Goal: Task Accomplishment & Management: Complete application form

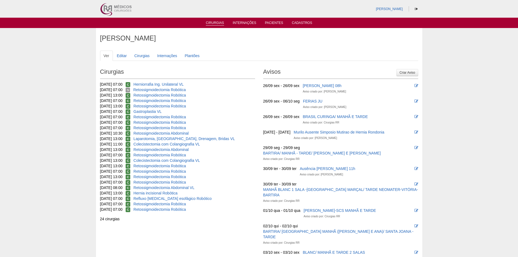
click at [220, 22] on link "Cirurgias" at bounding box center [215, 23] width 18 height 5
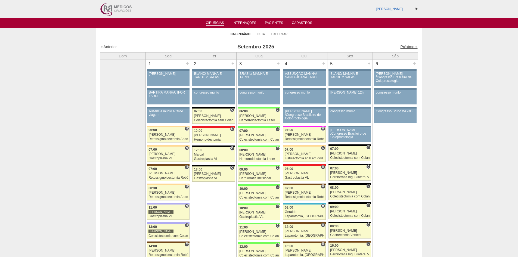
click at [402, 49] on link "Próximo »" at bounding box center [408, 47] width 17 height 4
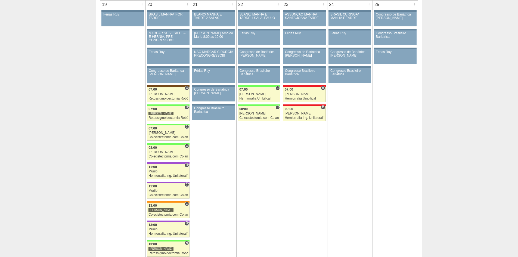
scroll to position [707, 0]
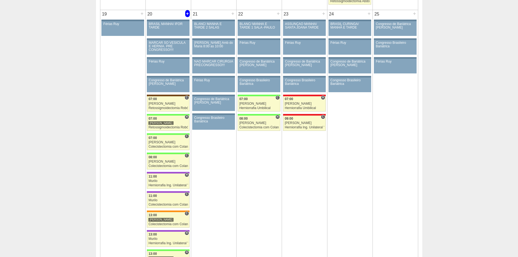
click at [187, 13] on div "+" at bounding box center [187, 13] width 5 height 7
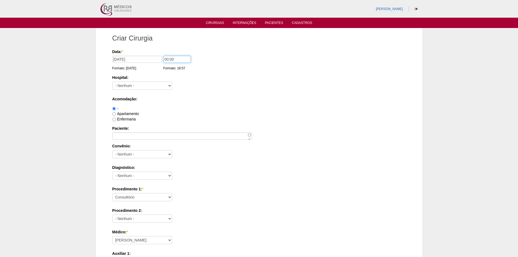
click at [167, 59] on input "00:00" at bounding box center [176, 59] width 27 height 7
type input "14:00"
click at [169, 84] on select "- Nenhum - 9 de Julho Albert Einstein Alvorada América Assunção Bartira Benefic…" at bounding box center [142, 86] width 60 height 8
select select "46"
click at [112, 82] on select "- Nenhum - 9 de Julho Albert Einstein Alvorada América Assunção Bartira Benefic…" at bounding box center [142, 86] width 60 height 8
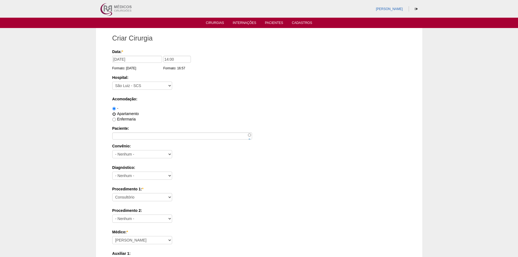
click at [115, 115] on input "Apartamento" at bounding box center [114, 114] width 4 height 4
radio input "true"
click at [154, 138] on input "Paciente:" at bounding box center [182, 135] width 140 height 7
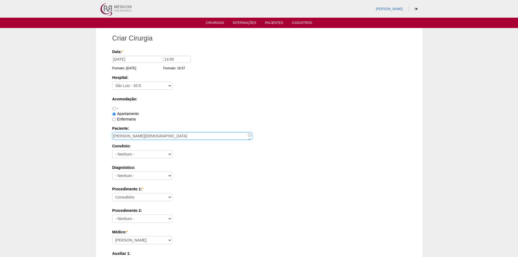
type input "MARCEL BOCCATO DOS SANTOS"
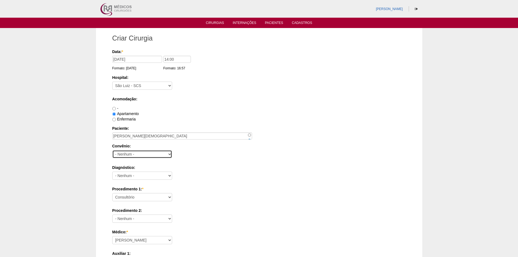
click at [166, 153] on select "- Nenhum - Abet Afresp Allianz Amil Blue Life Caasp Cabesp Caixa de Pensões Car…" at bounding box center [142, 154] width 60 height 8
select select "26"
click at [112, 150] on select "- Nenhum - Abet Afresp Allianz Amil Blue Life Caasp Cabesp Caixa de Pensões Car…" at bounding box center [142, 154] width 60 height 8
click at [167, 174] on select "- Nenhum - Abdome Agudo Abscesso Hepático Abscesso Perianal Abscesso Peritoneal…" at bounding box center [142, 176] width 60 height 8
select select "34542"
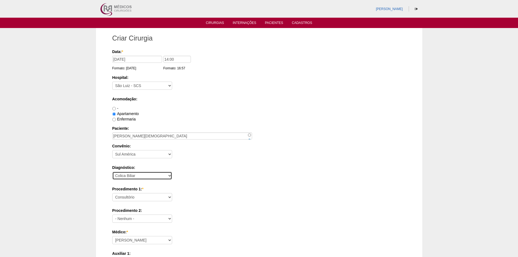
click at [112, 172] on select "- Nenhum - Abdome Agudo Abscesso Hepático Abscesso Perianal Abscesso Peritoneal…" at bounding box center [142, 176] width 60 height 8
click at [168, 197] on select "Consultório Abscesso Hepático - Drenagem Abscesso perianal Amputação Abdômino P…" at bounding box center [142, 197] width 60 height 8
select select "3735"
click at [112, 193] on select "Consultório Abscesso Hepático - Drenagem Abscesso perianal Amputação Abdômino P…" at bounding box center [142, 197] width 60 height 8
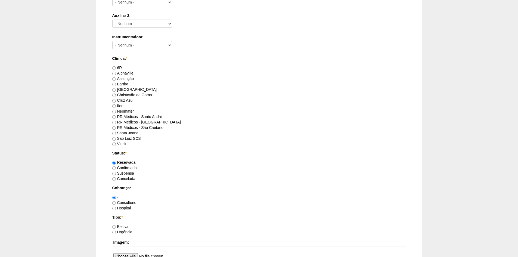
scroll to position [272, 0]
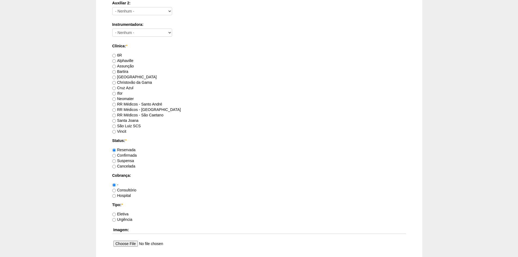
click at [148, 114] on label "RR Médicos - São Caetano" at bounding box center [137, 115] width 51 height 4
click at [116, 114] on input "RR Médicos - São Caetano" at bounding box center [114, 116] width 4 height 4
radio input "true"
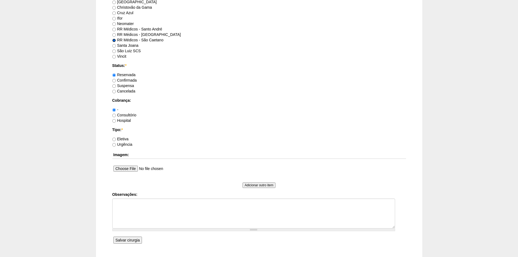
scroll to position [354, 0]
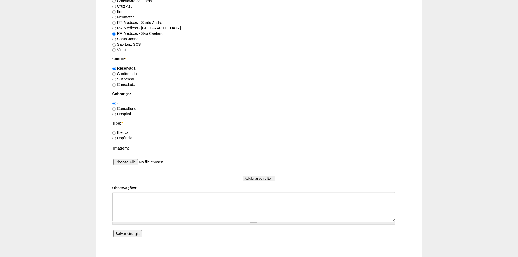
click at [121, 131] on label "Eletiva" at bounding box center [120, 132] width 16 height 4
click at [116, 131] on input "Eletiva" at bounding box center [114, 133] width 4 height 4
radio input "true"
click at [132, 234] on input "Salvar cirurgia" at bounding box center [127, 233] width 29 height 7
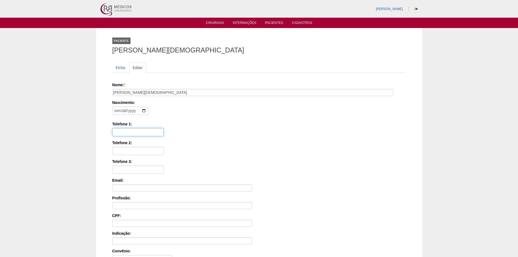
click at [131, 131] on input "Telefone 1:" at bounding box center [137, 132] width 51 height 8
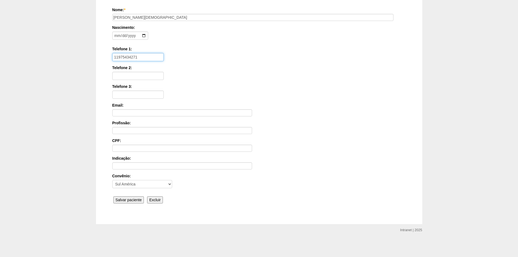
type input "11975434271"
click at [131, 200] on input "Salvar paciente" at bounding box center [128, 199] width 31 height 7
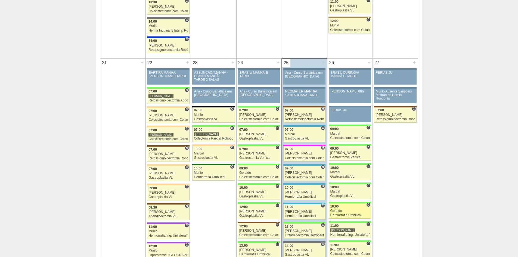
scroll to position [870, 0]
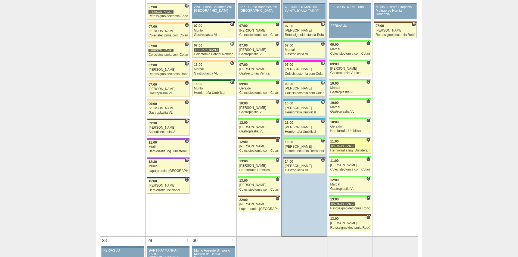
click at [351, 144] on div "[PERSON_NAME]" at bounding box center [349, 146] width 39 height 4
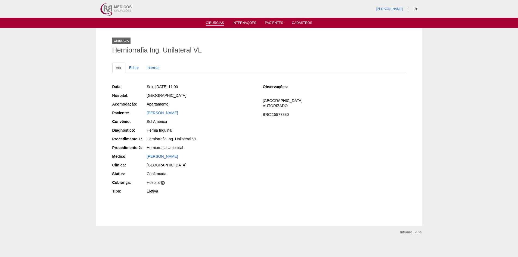
click at [213, 22] on link "Cirurgias" at bounding box center [215, 23] width 18 height 5
